Goal: Information Seeking & Learning: Learn about a topic

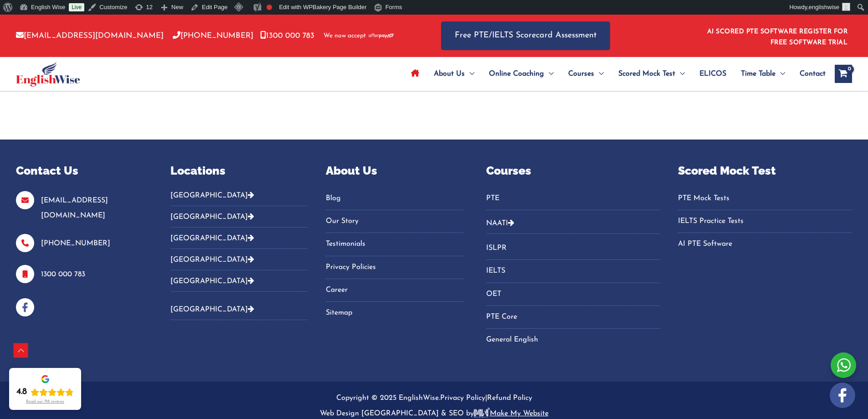
scroll to position [3142, 0]
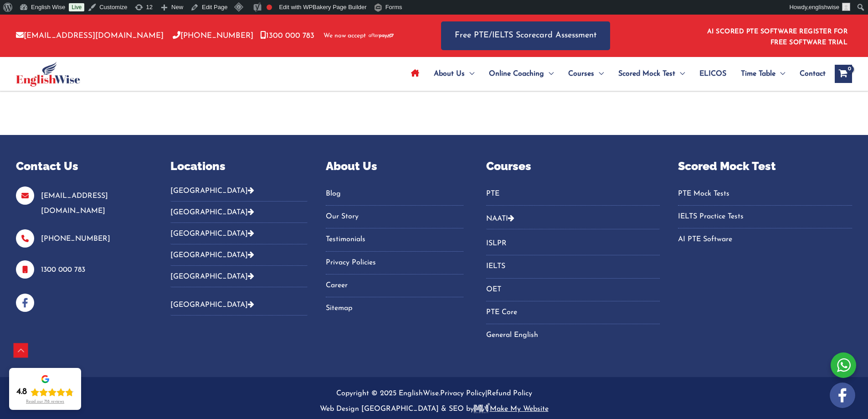
click at [248, 233] on icon "Footer Widget 2" at bounding box center [251, 232] width 6 height 7
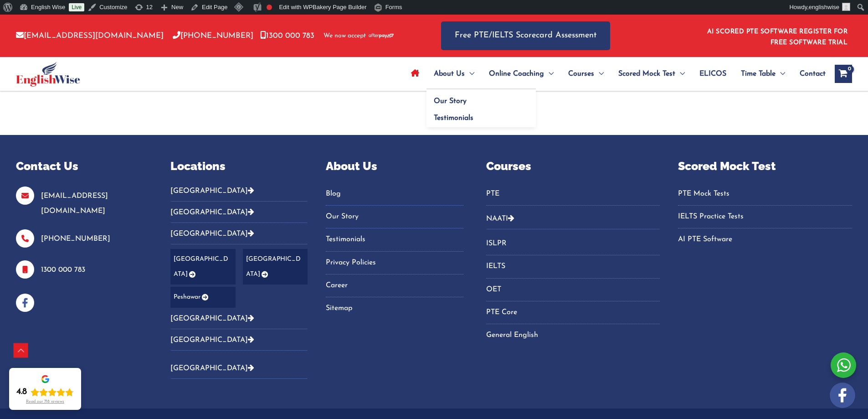
click at [455, 72] on span "About Us" at bounding box center [449, 74] width 31 height 32
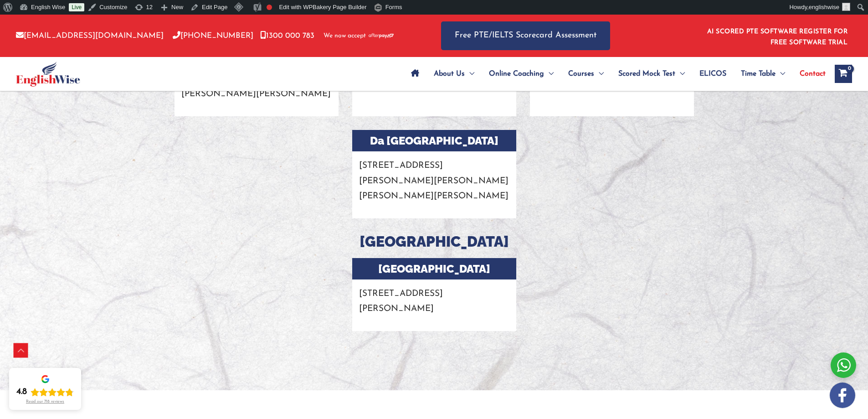
scroll to position [1685, 0]
drag, startPoint x: 424, startPoint y: 246, endPoint x: 357, endPoint y: 220, distance: 73.0
click at [357, 279] on p "[STREET_ADDRESS][PERSON_NAME]" at bounding box center [434, 297] width 164 height 37
copy p "[STREET_ADDRESS][PERSON_NAME]"
click at [535, 257] on div at bounding box center [612, 300] width 178 height 87
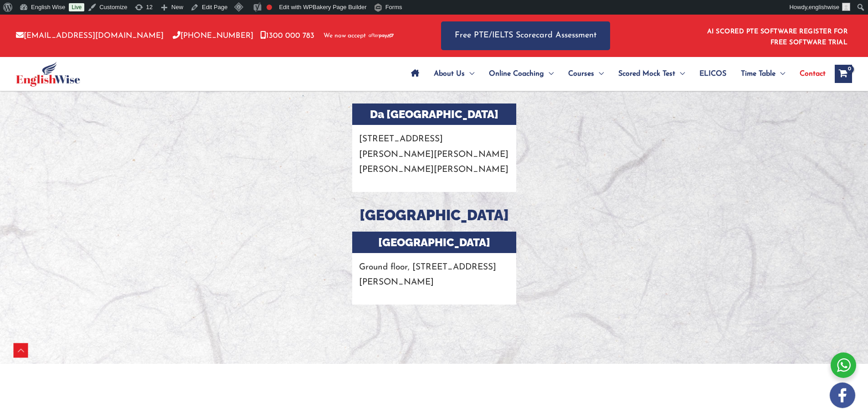
scroll to position [1685, 0]
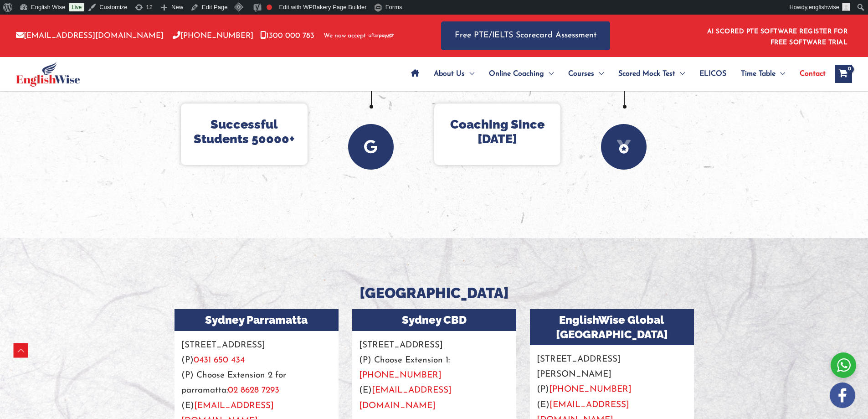
scroll to position [729, 0]
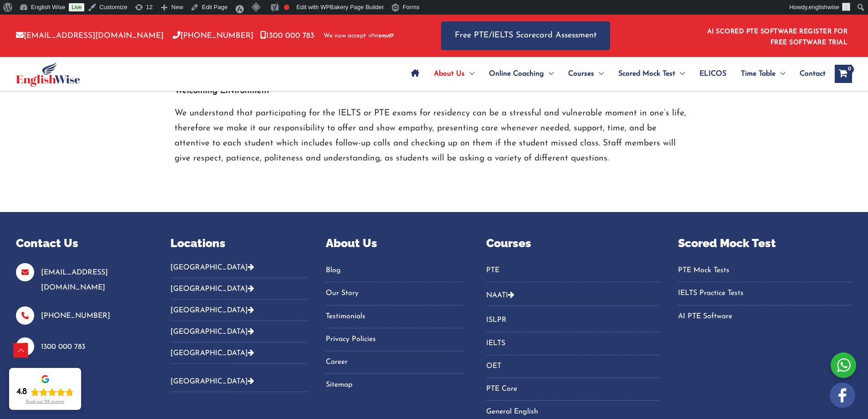
scroll to position [1565, 0]
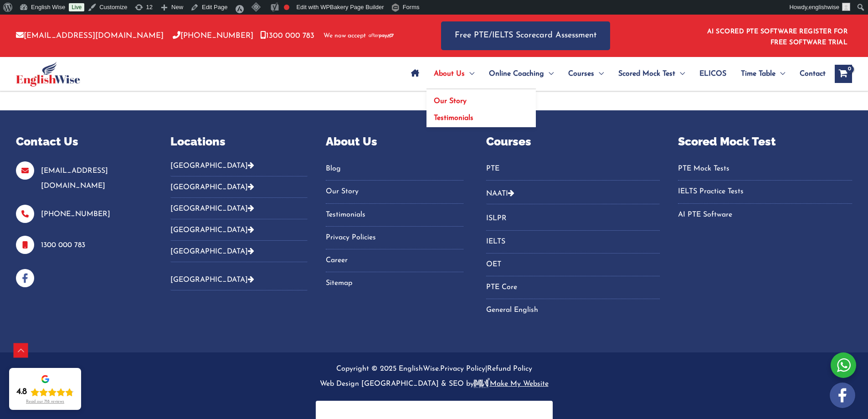
click at [447, 114] on link "Testimonials" at bounding box center [480, 117] width 109 height 21
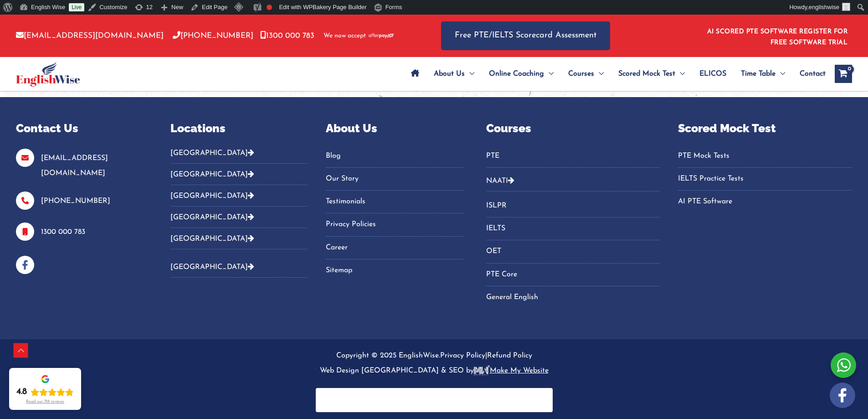
scroll to position [875, 0]
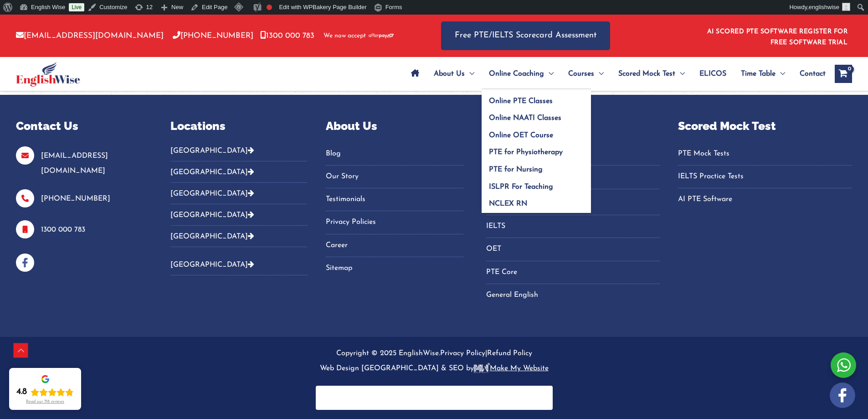
click at [511, 73] on span "Online Coaching" at bounding box center [516, 74] width 55 height 32
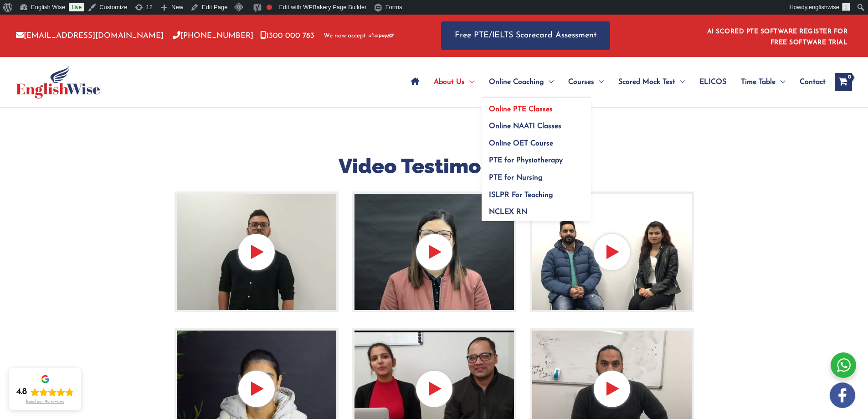
click at [496, 108] on span "Online PTE Classes" at bounding box center [521, 109] width 64 height 7
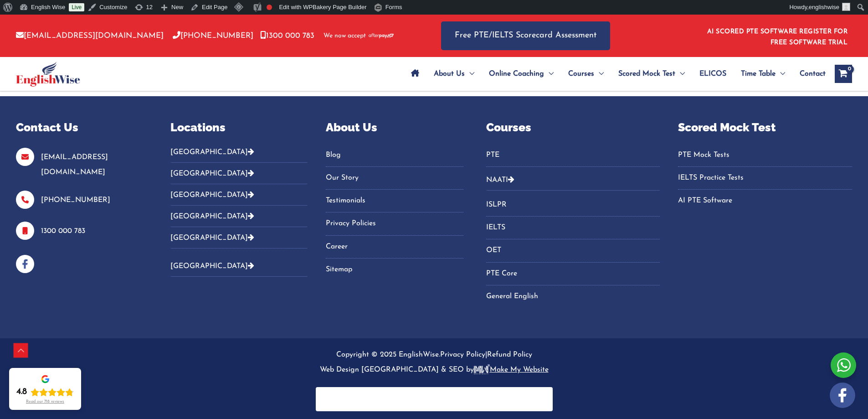
scroll to position [3833, 0]
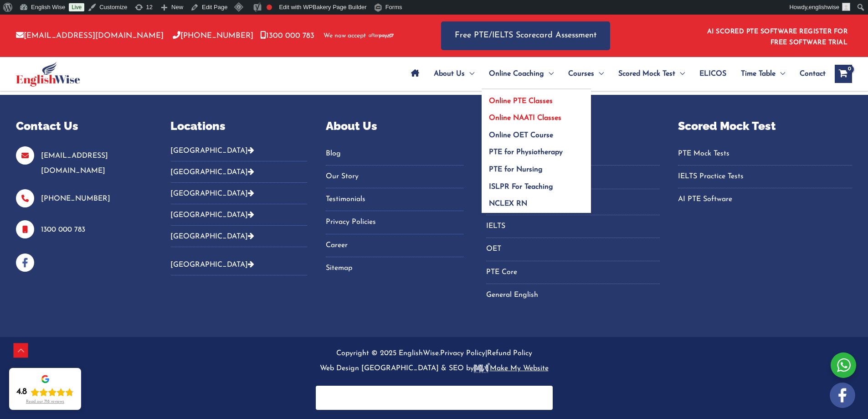
click at [507, 116] on span "Online NAATI Classes" at bounding box center [525, 117] width 72 height 7
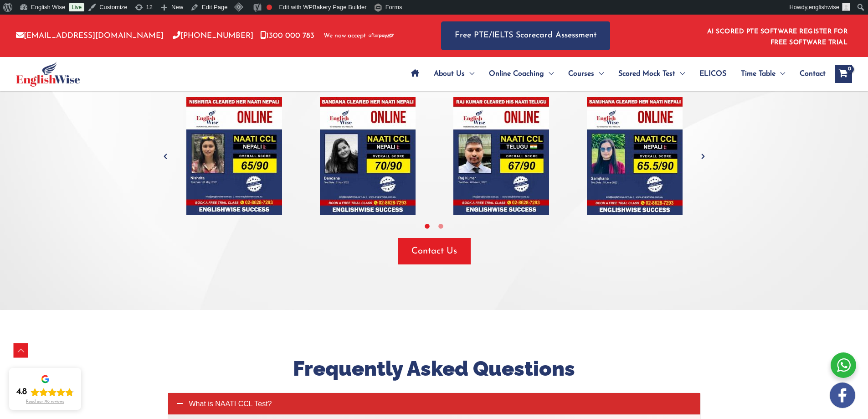
scroll to position [2186, 0]
